Goal: Information Seeking & Learning: Learn about a topic

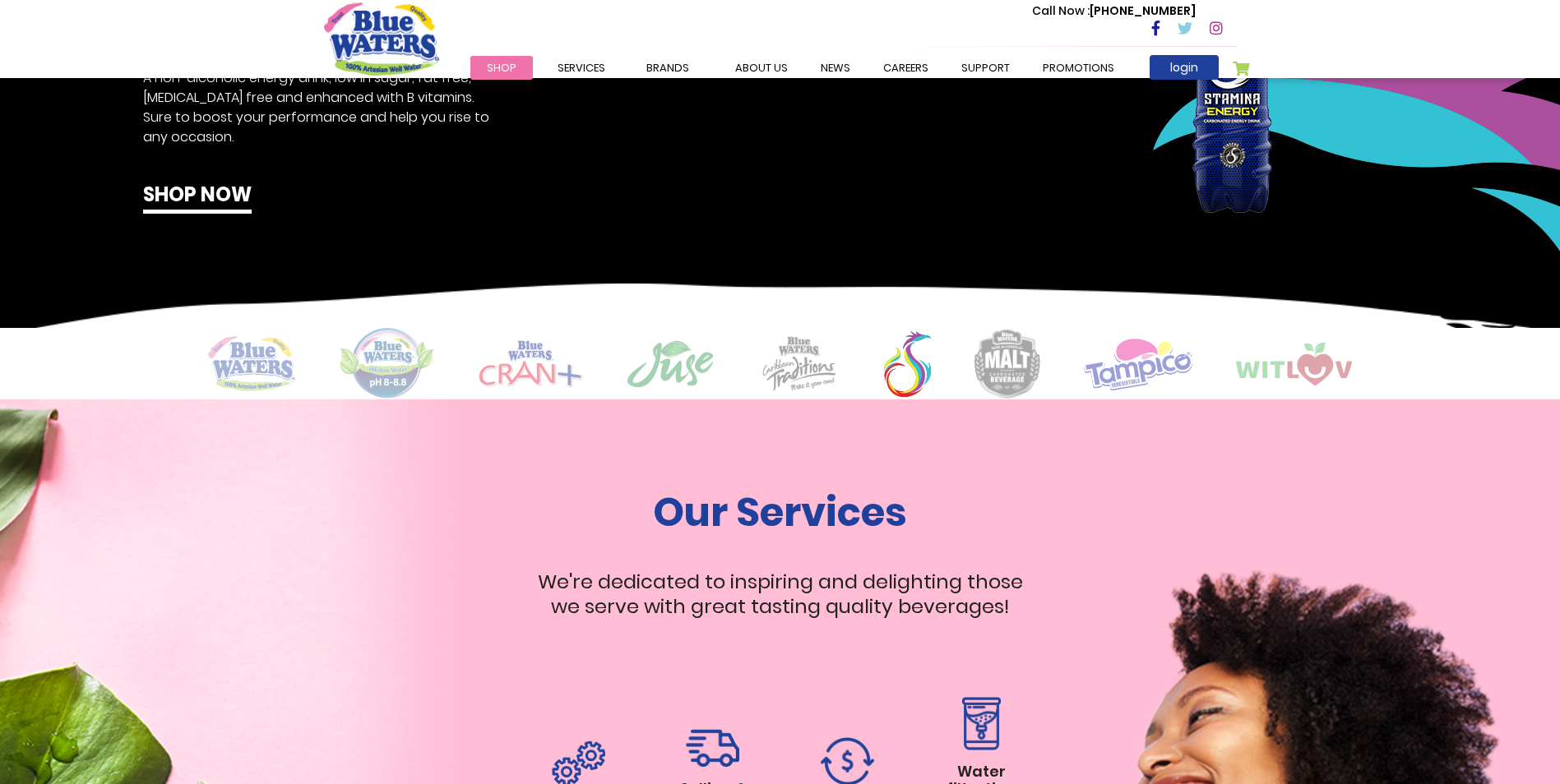
scroll to position [1047, 0]
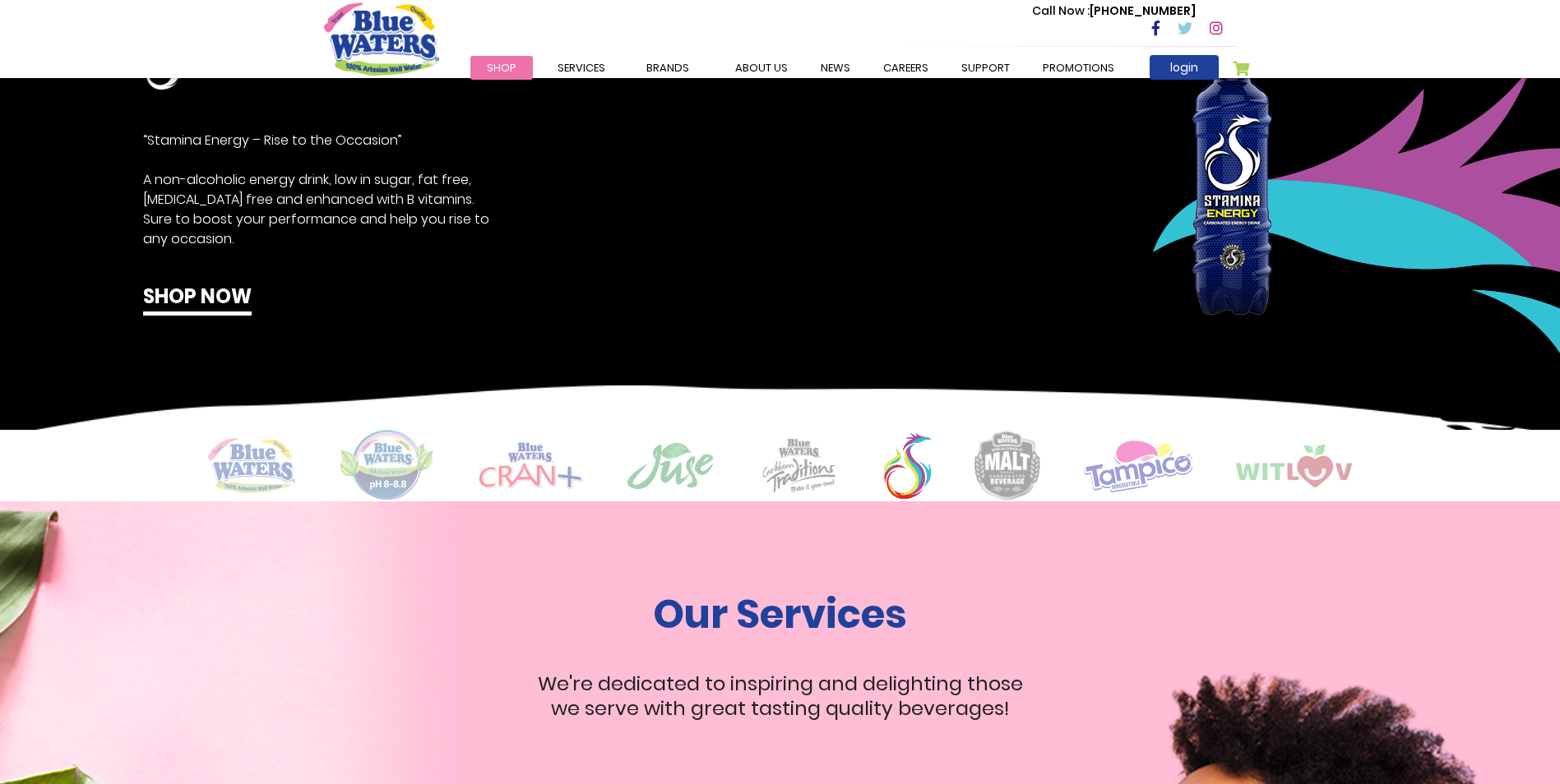
click at [565, 55] on div "Call Now : (868) 640-8824" at bounding box center [850, 29] width 773 height 57
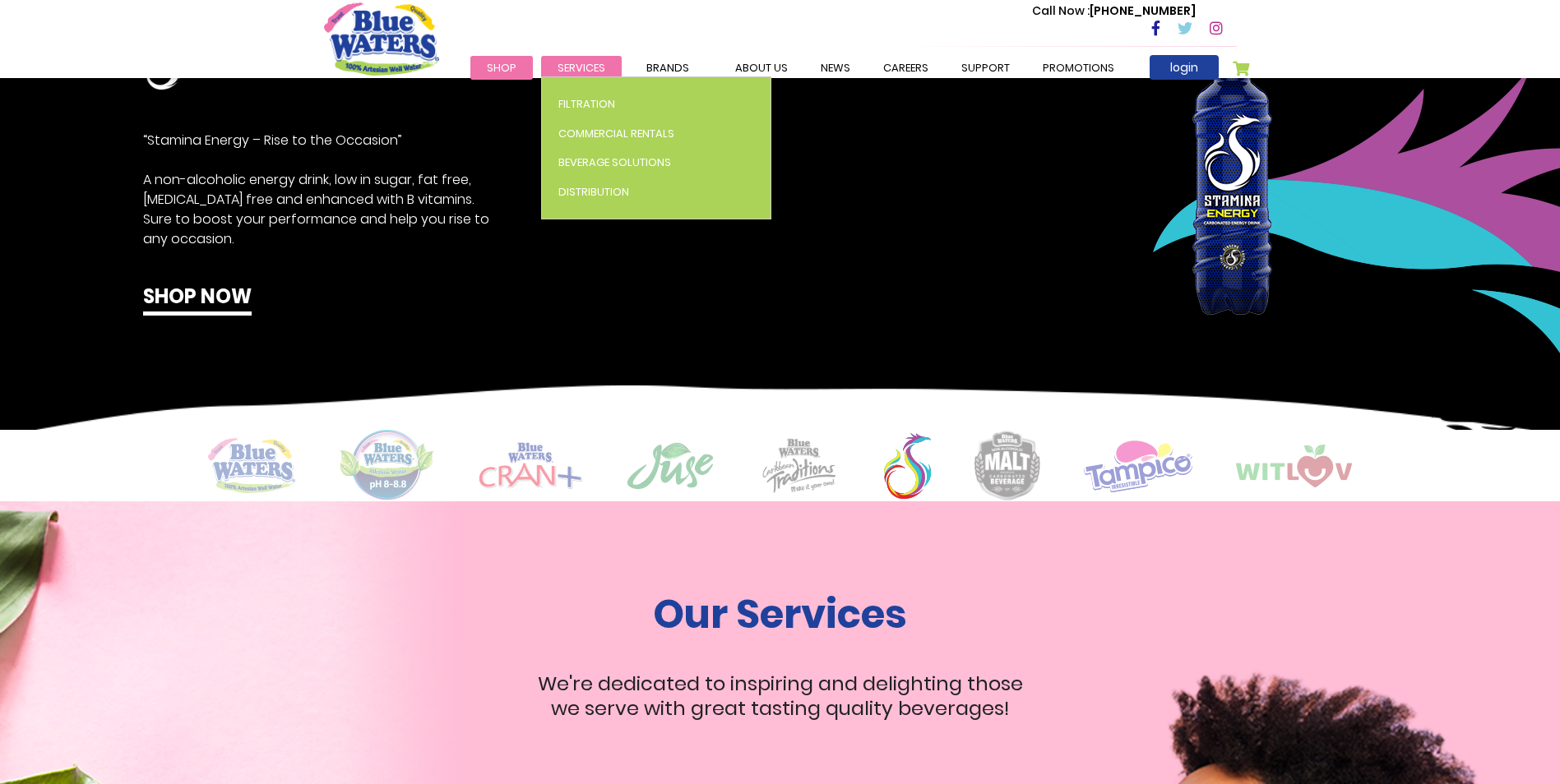
click at [572, 73] on span "Services" at bounding box center [581, 67] width 48 height 15
click at [595, 157] on span "Beverage Solutions" at bounding box center [614, 162] width 113 height 15
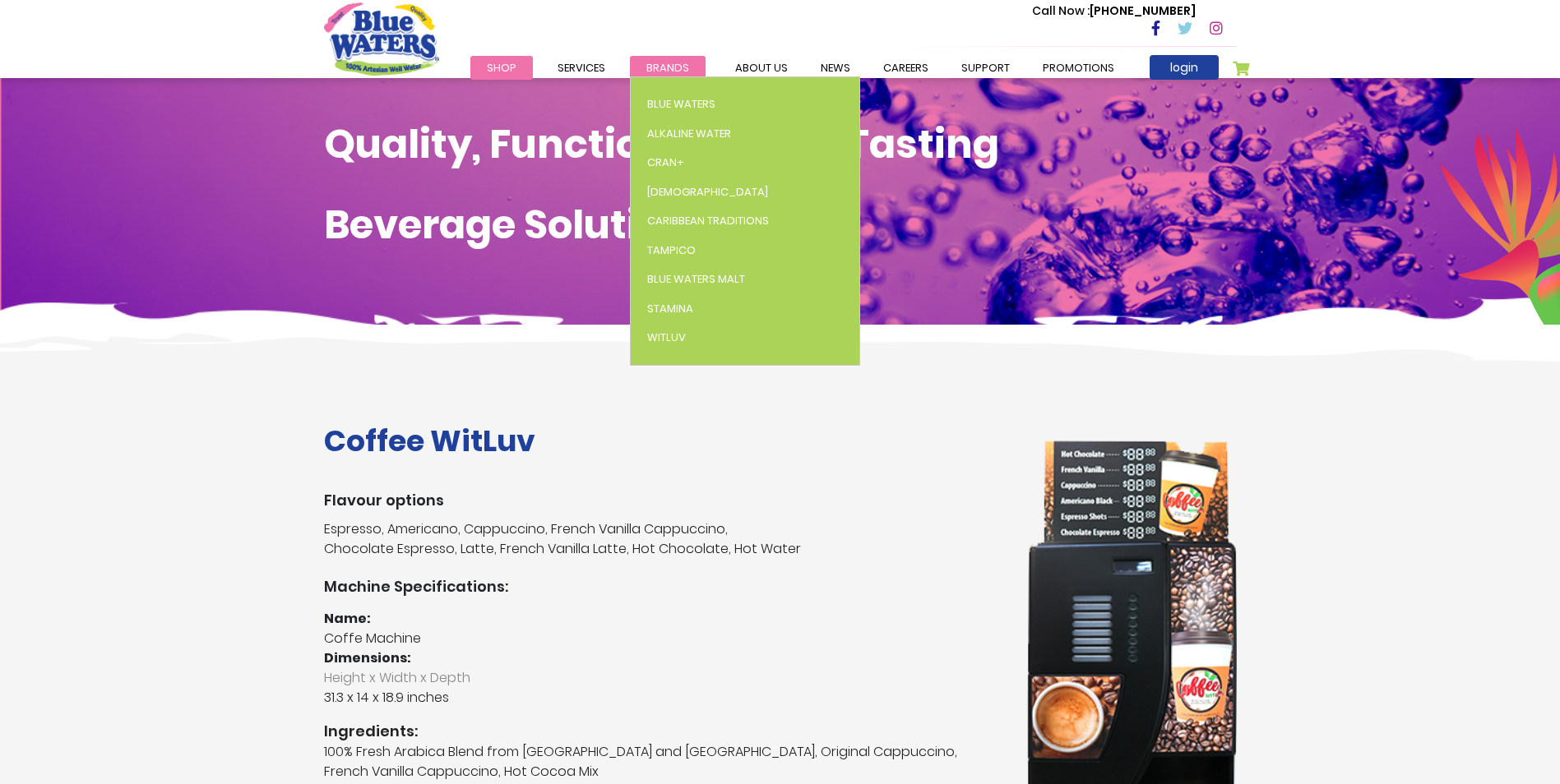
click at [657, 65] on span "Brands" at bounding box center [667, 67] width 43 height 15
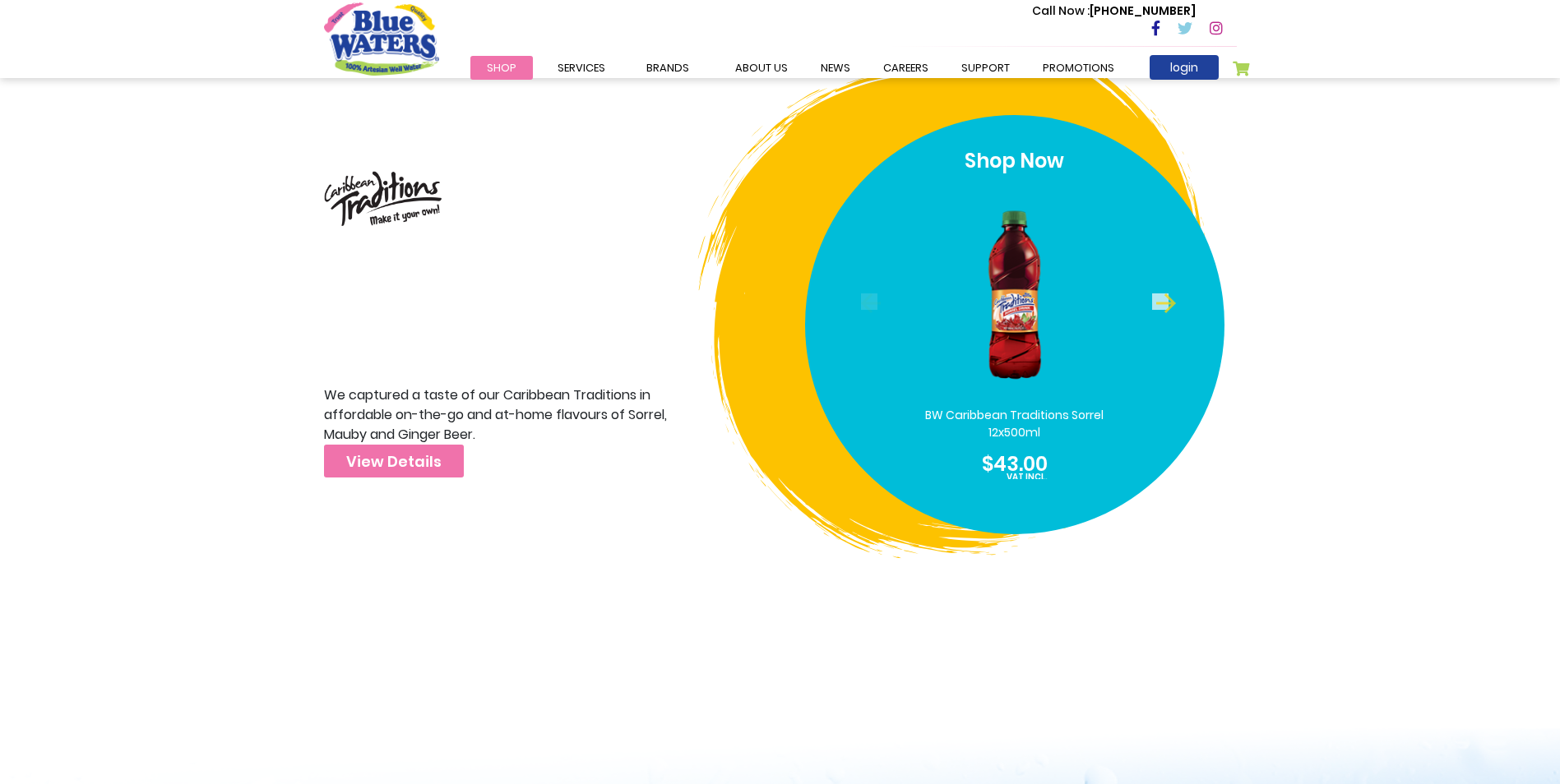
scroll to position [4929, 0]
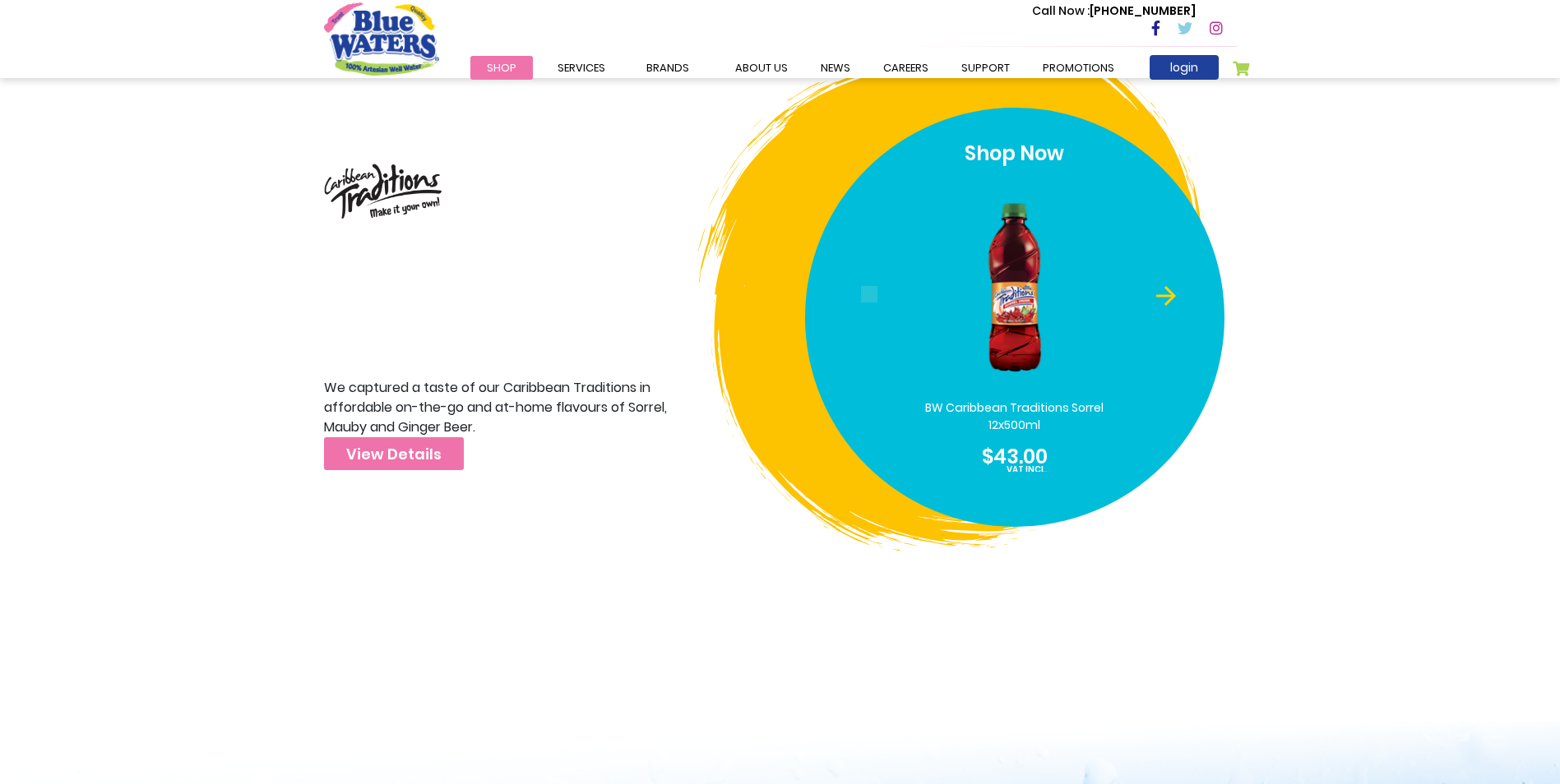
click at [1164, 286] on button "Next" at bounding box center [1160, 294] width 16 height 16
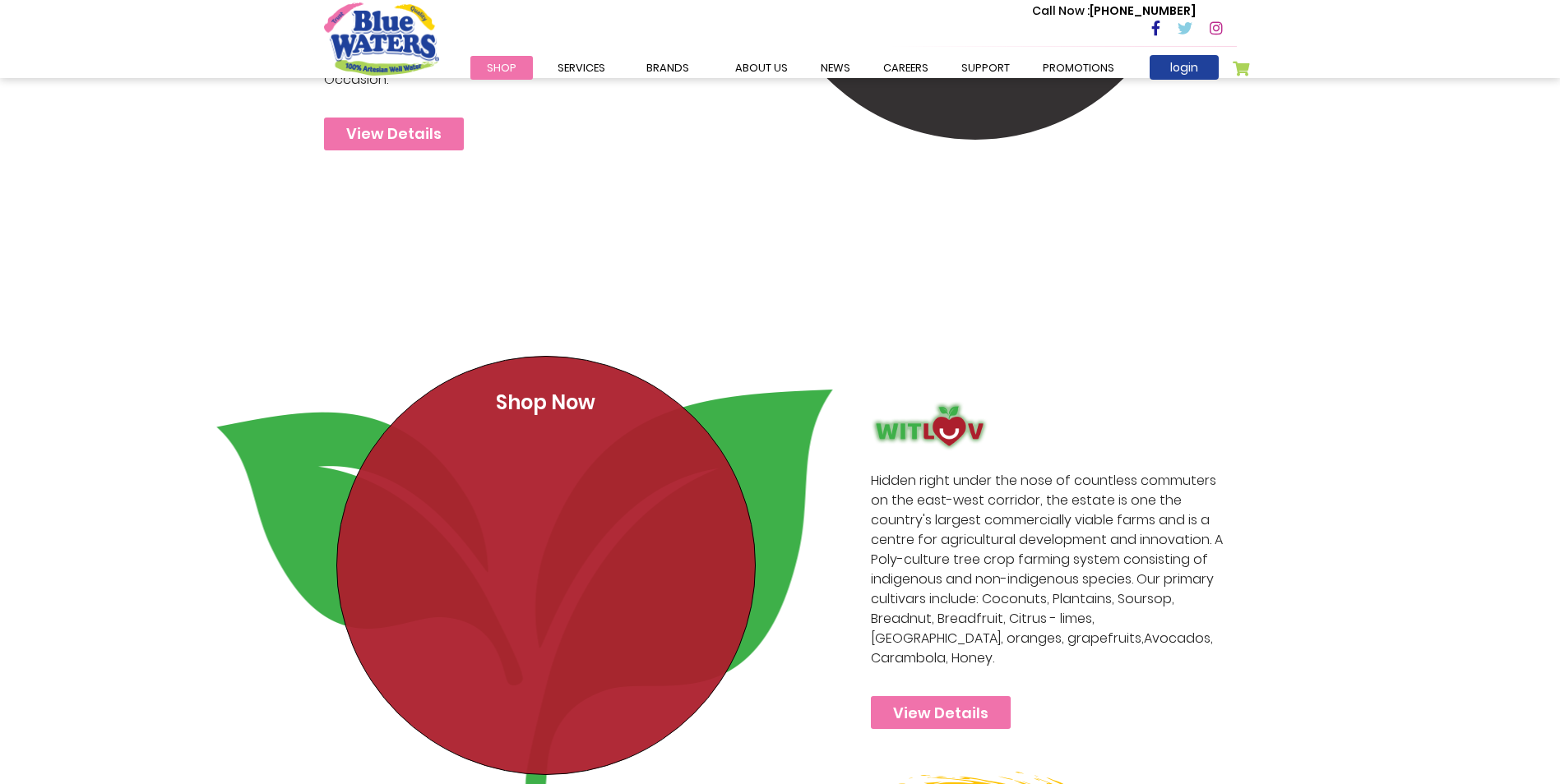
scroll to position [4215, 0]
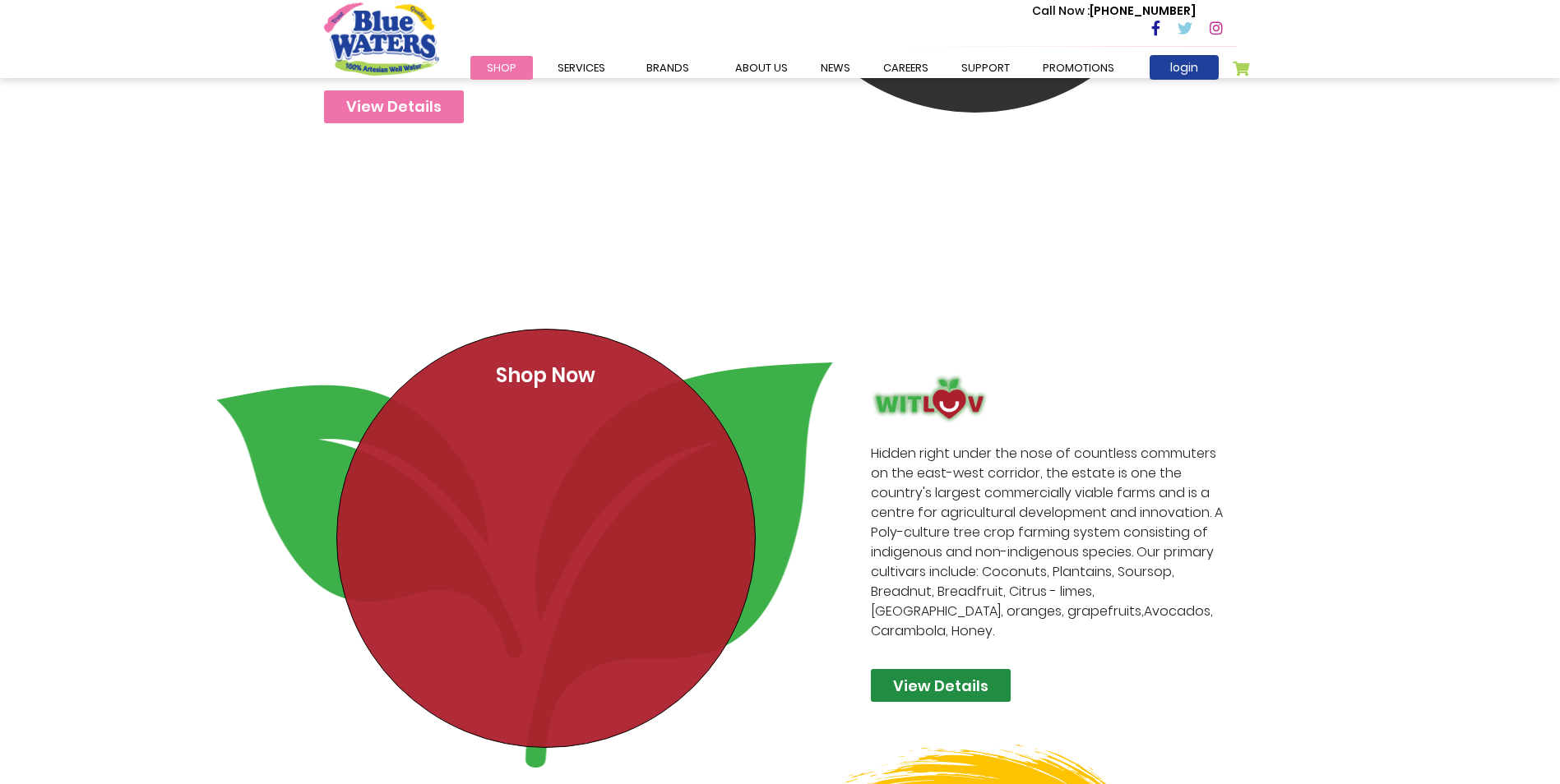
click at [958, 669] on link "View Details" at bounding box center [941, 685] width 140 height 33
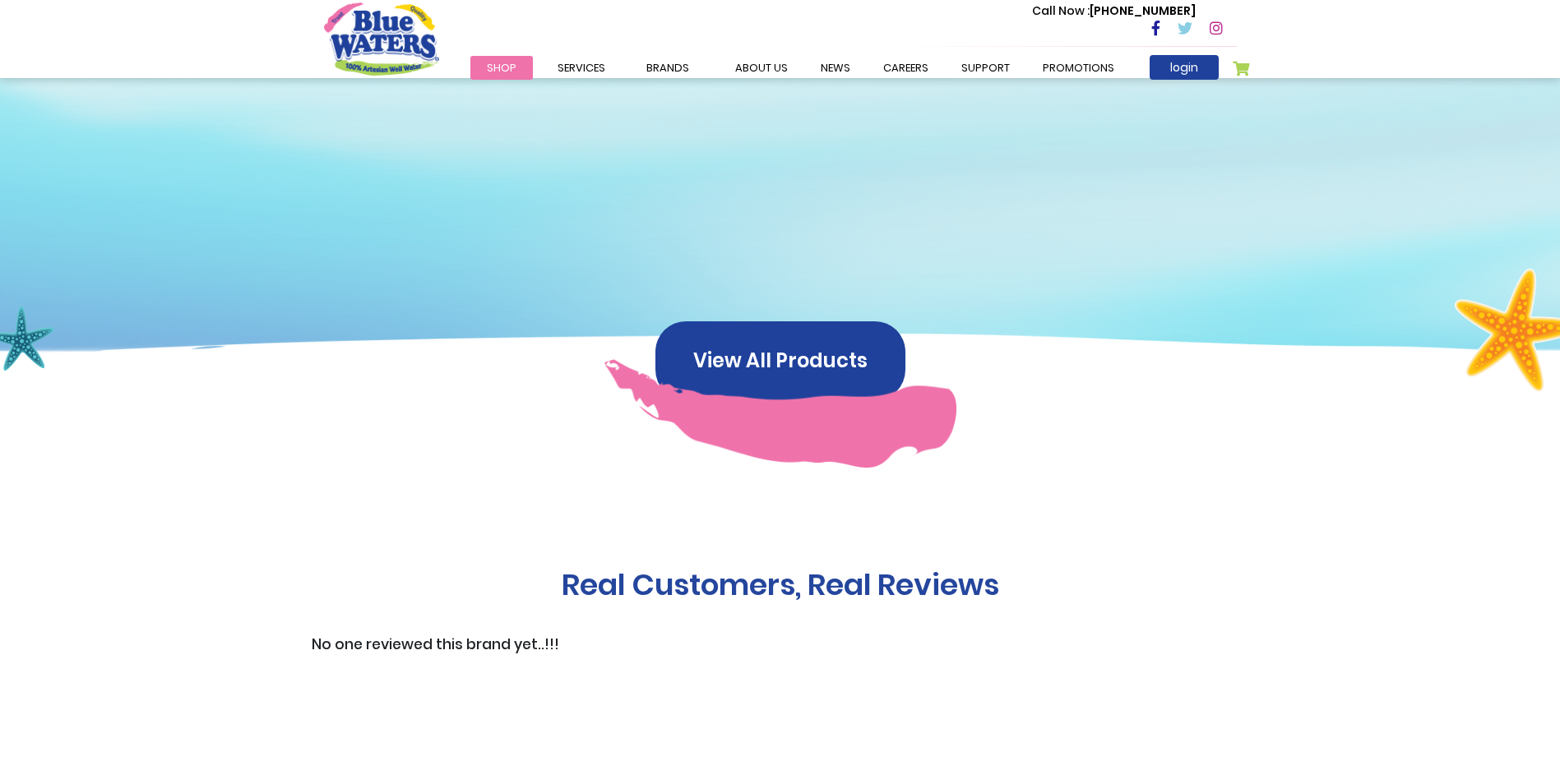
scroll to position [1110, 0]
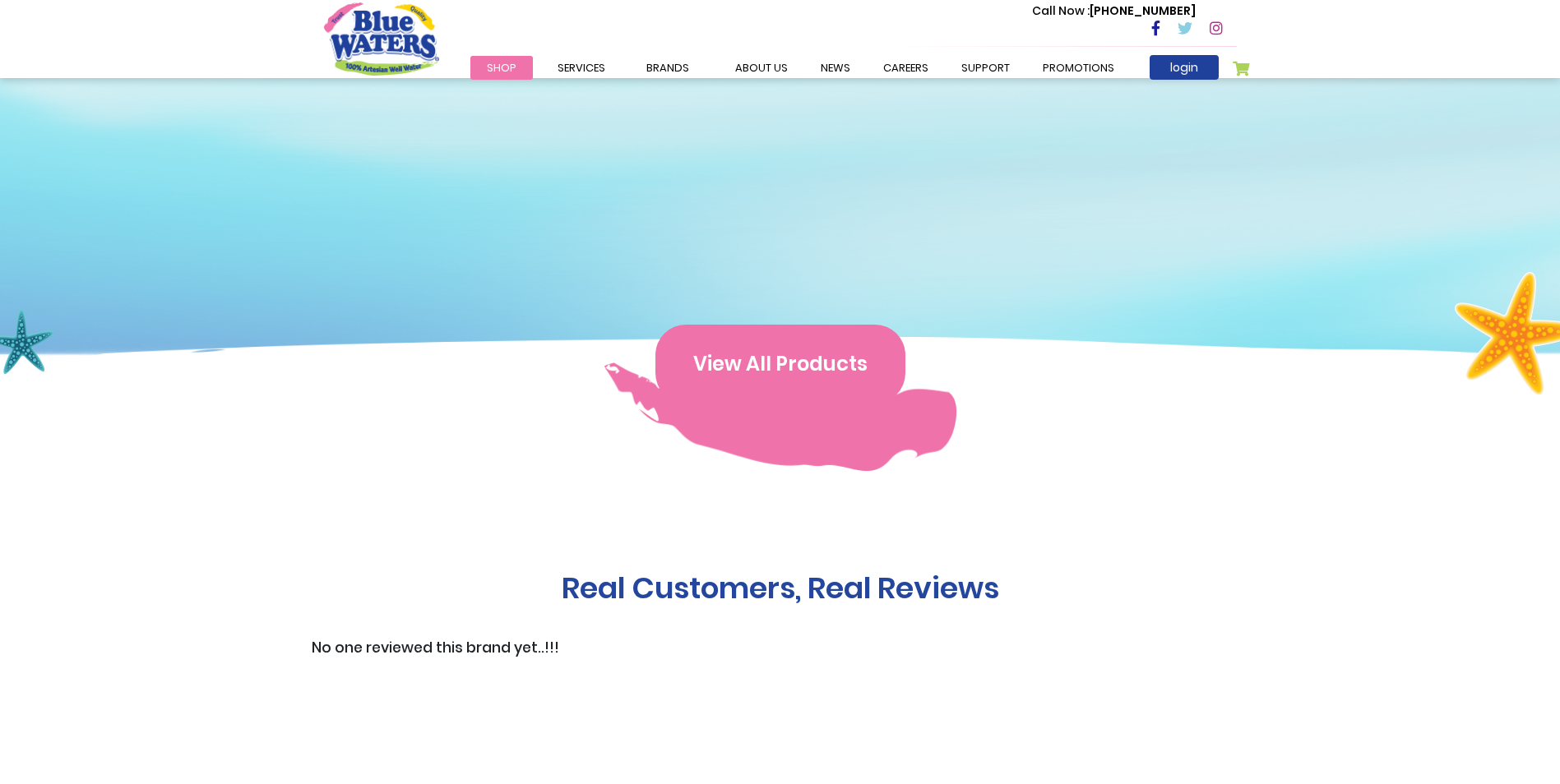
click at [775, 382] on button "View All Products" at bounding box center [780, 364] width 250 height 79
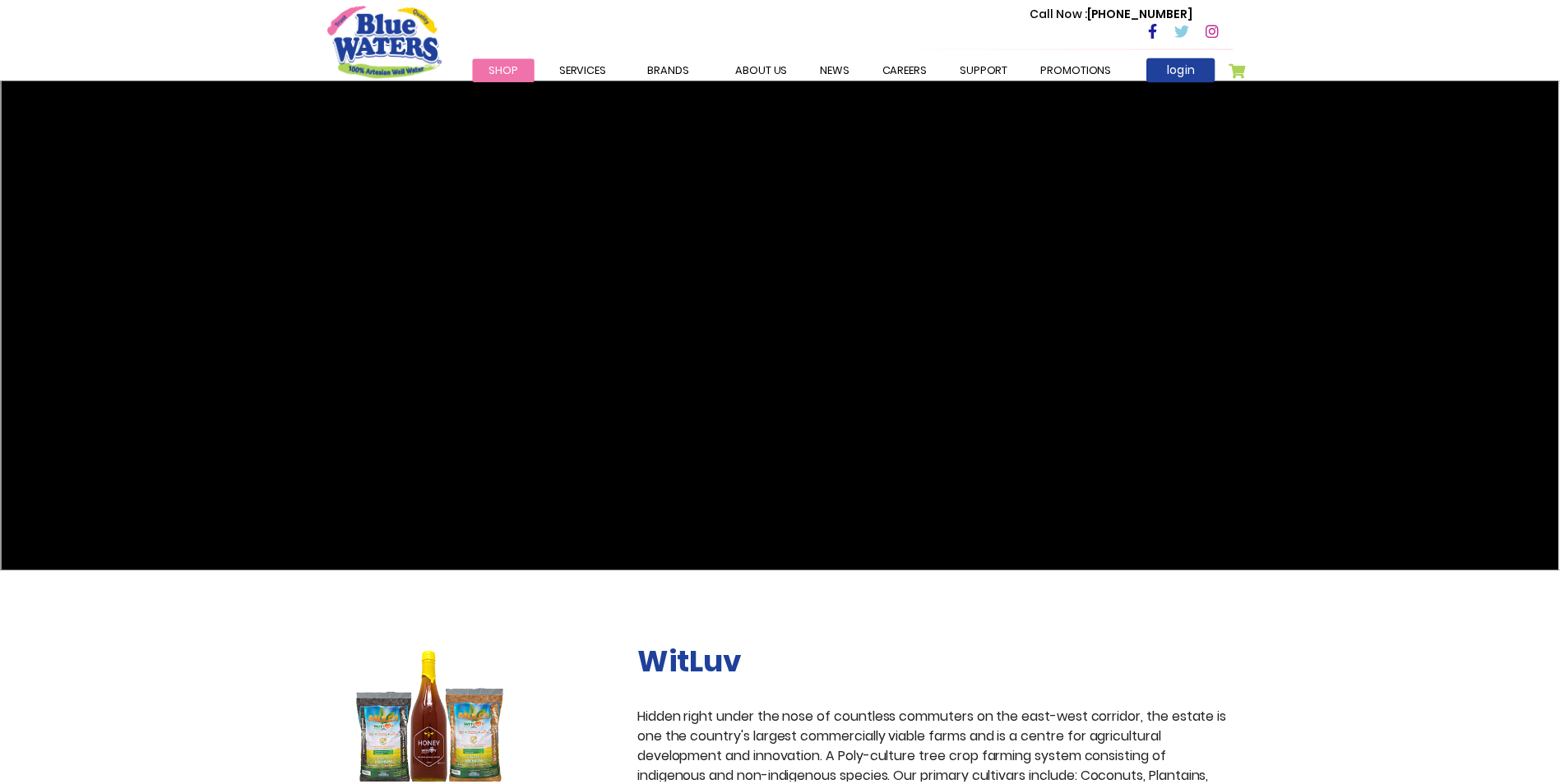
scroll to position [1110, 0]
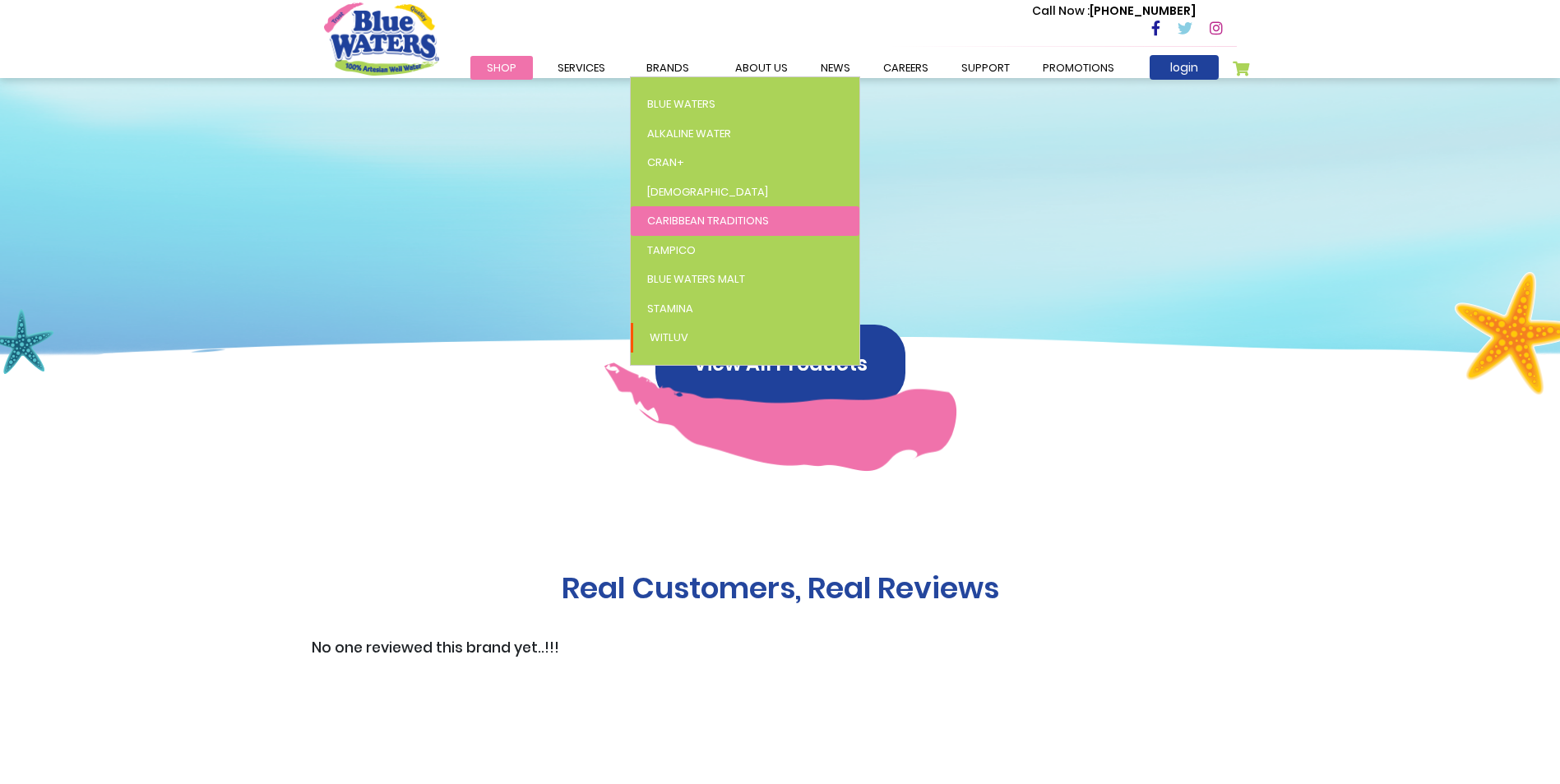
click at [657, 217] on span "Caribbean Traditions" at bounding box center [708, 221] width 122 height 15
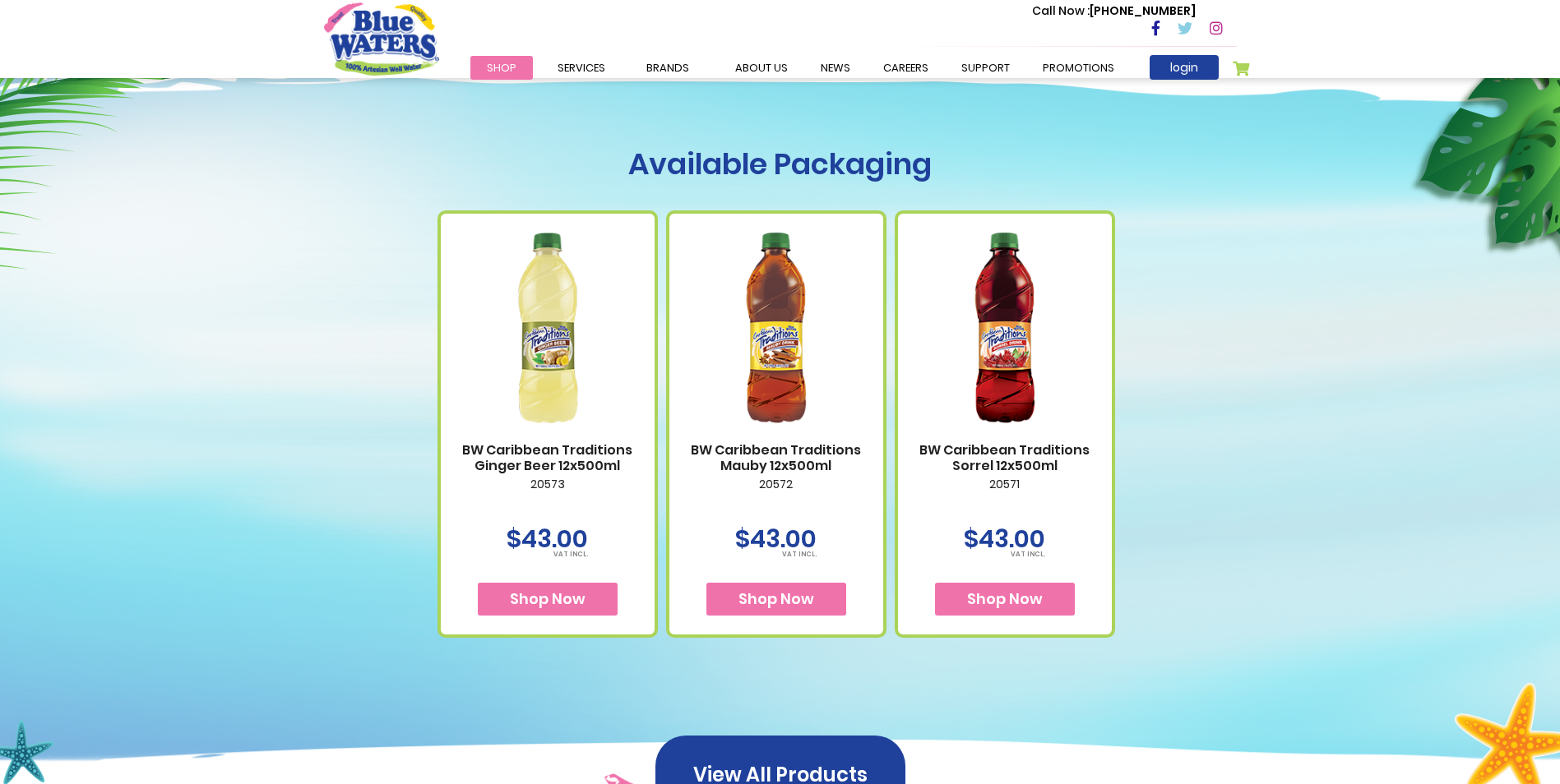
scroll to position [377, 0]
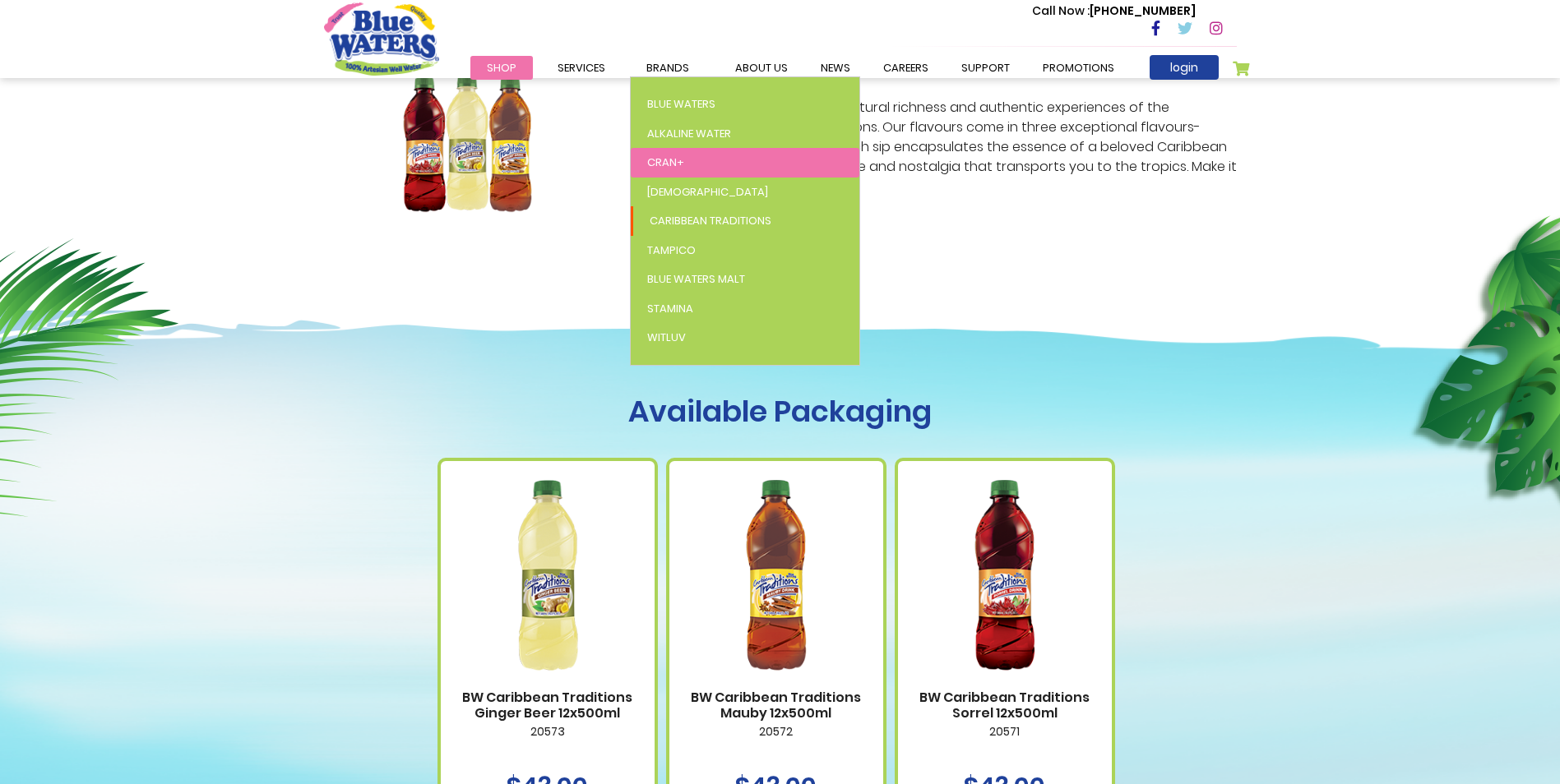
click at [668, 156] on span "Cran+" at bounding box center [666, 162] width 37 height 15
